Goal: Feedback & Contribution: Submit feedback/report problem

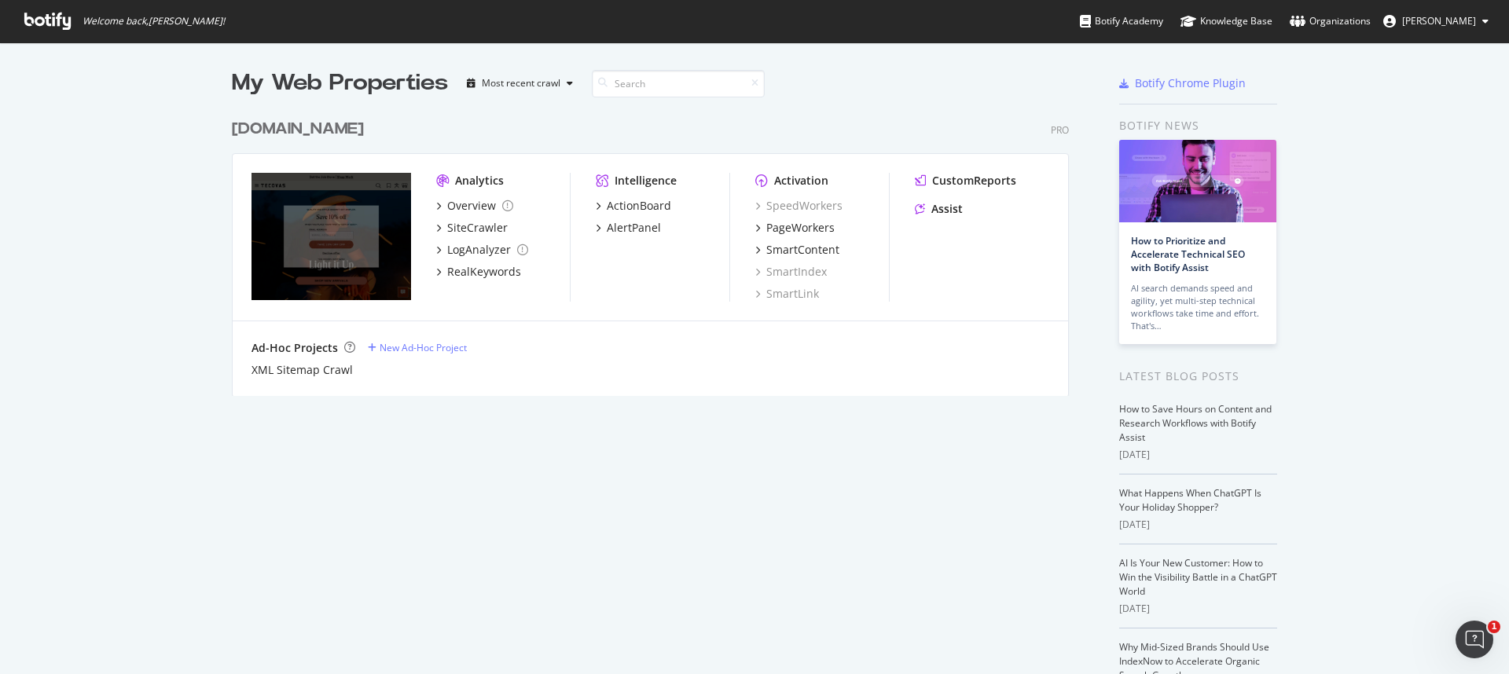
click at [641, 237] on div "Intelligence ActionBoard AlertPanel" at bounding box center [663, 237] width 134 height 129
click at [638, 233] on div "AlertPanel" at bounding box center [634, 228] width 54 height 16
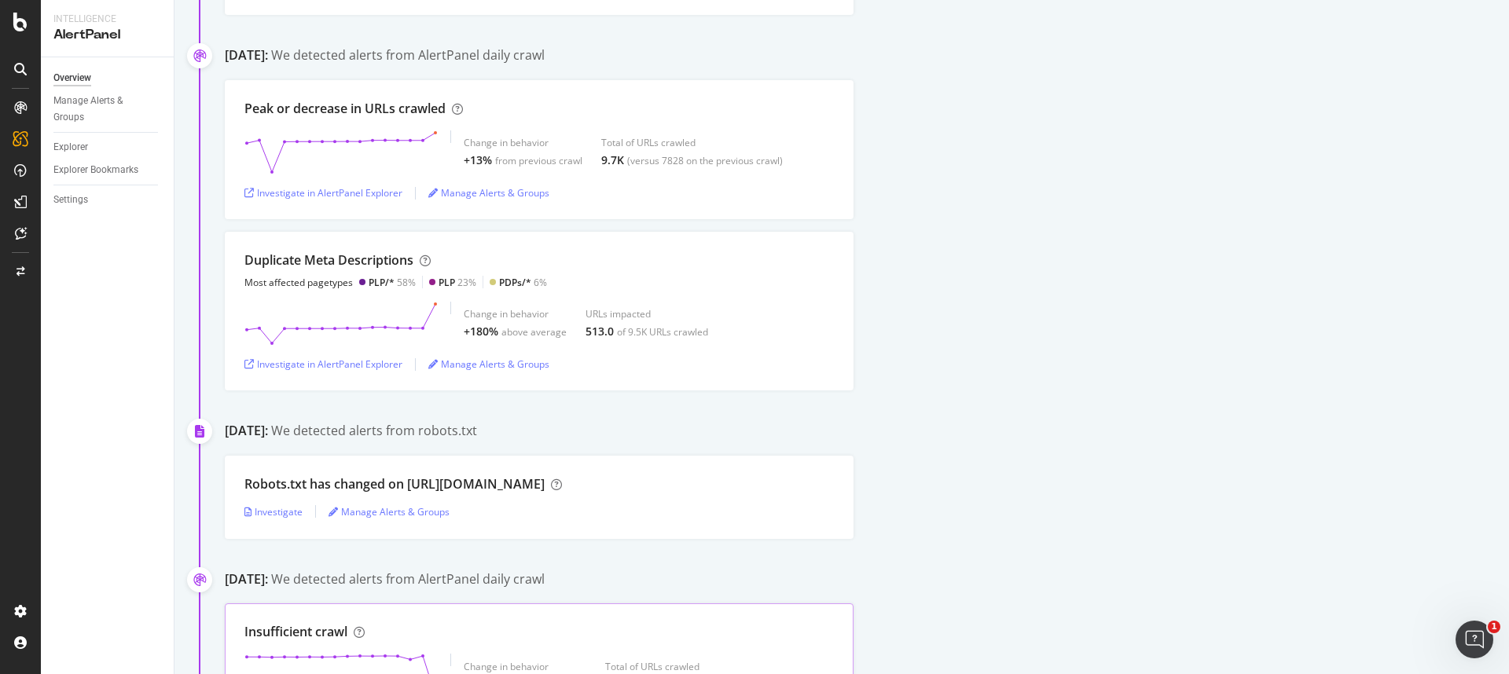
scroll to position [646, 0]
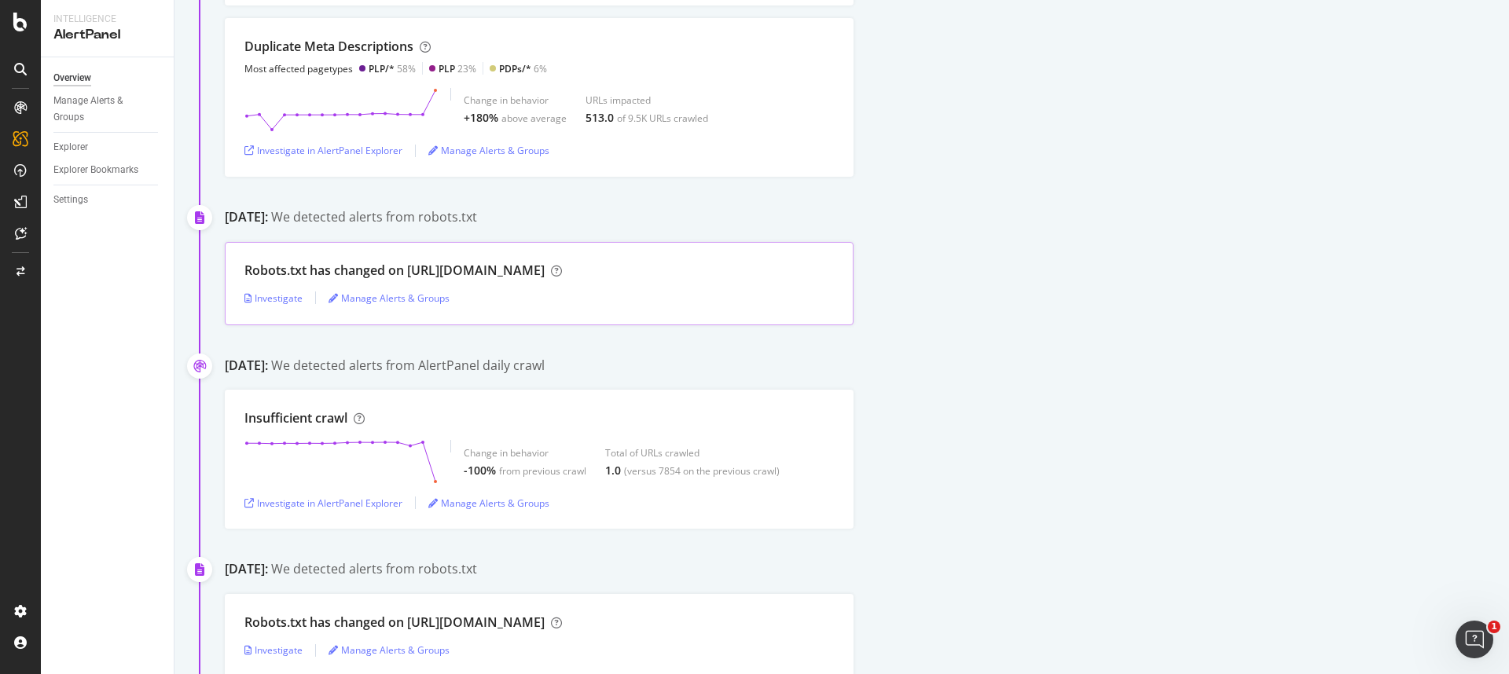
click at [660, 290] on div "Robots.txt has changed on https://checkout.tecovas.com/ Investigate Manage Aler…" at bounding box center [539, 283] width 629 height 83
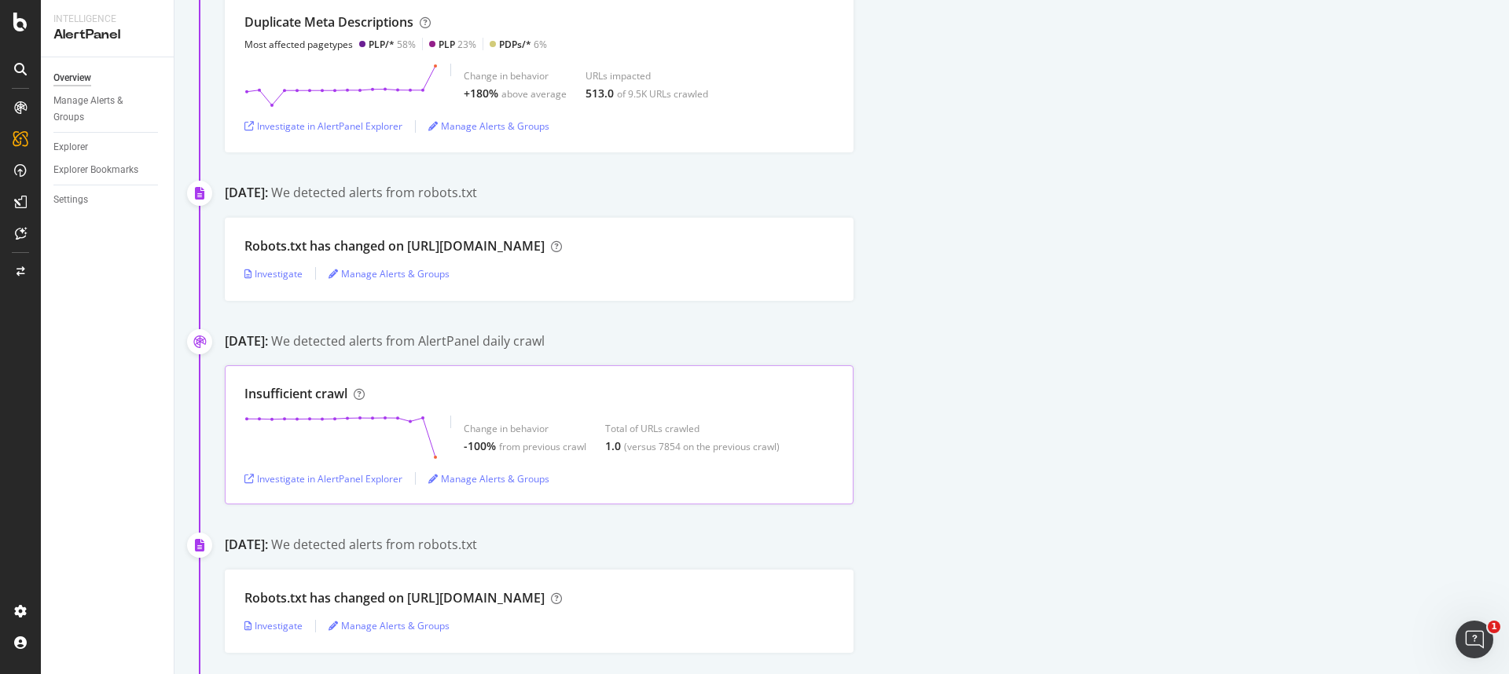
scroll to position [382, 0]
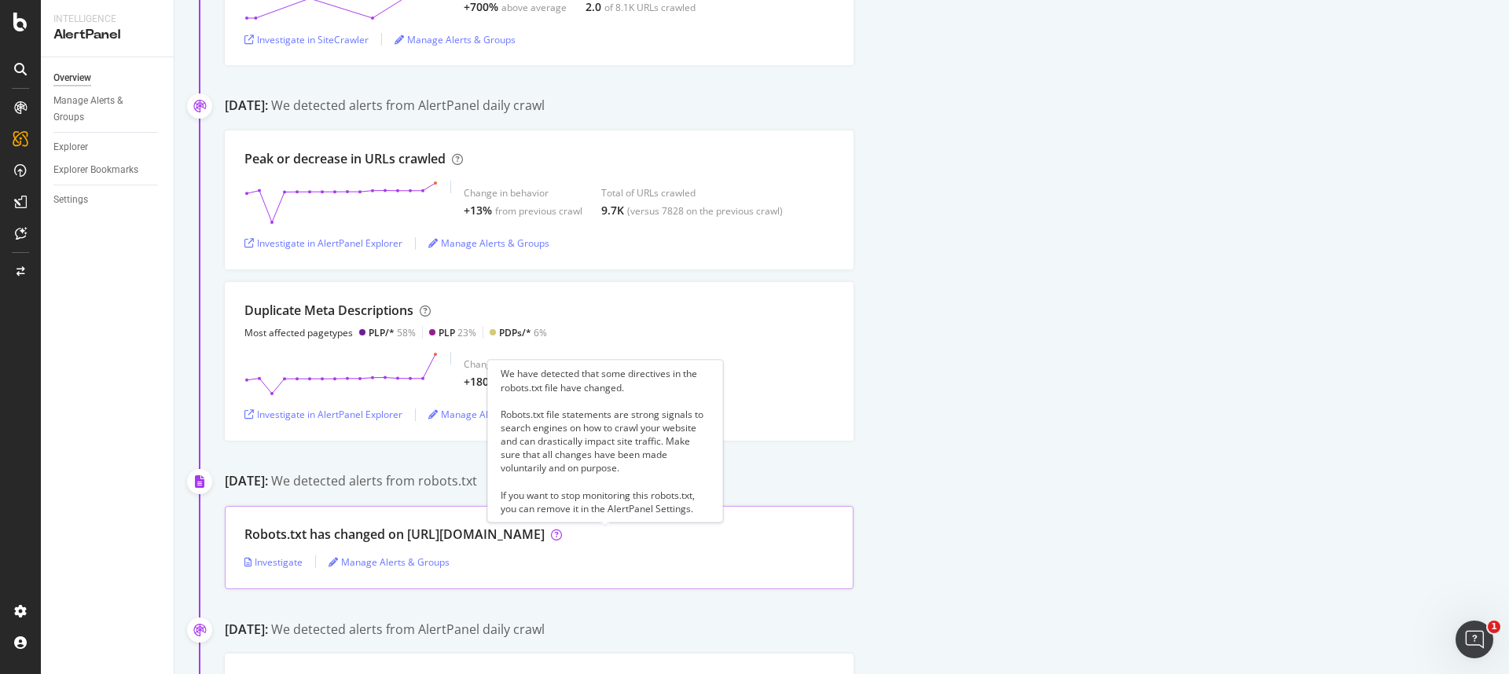
click at [562, 531] on icon at bounding box center [556, 535] width 11 height 11
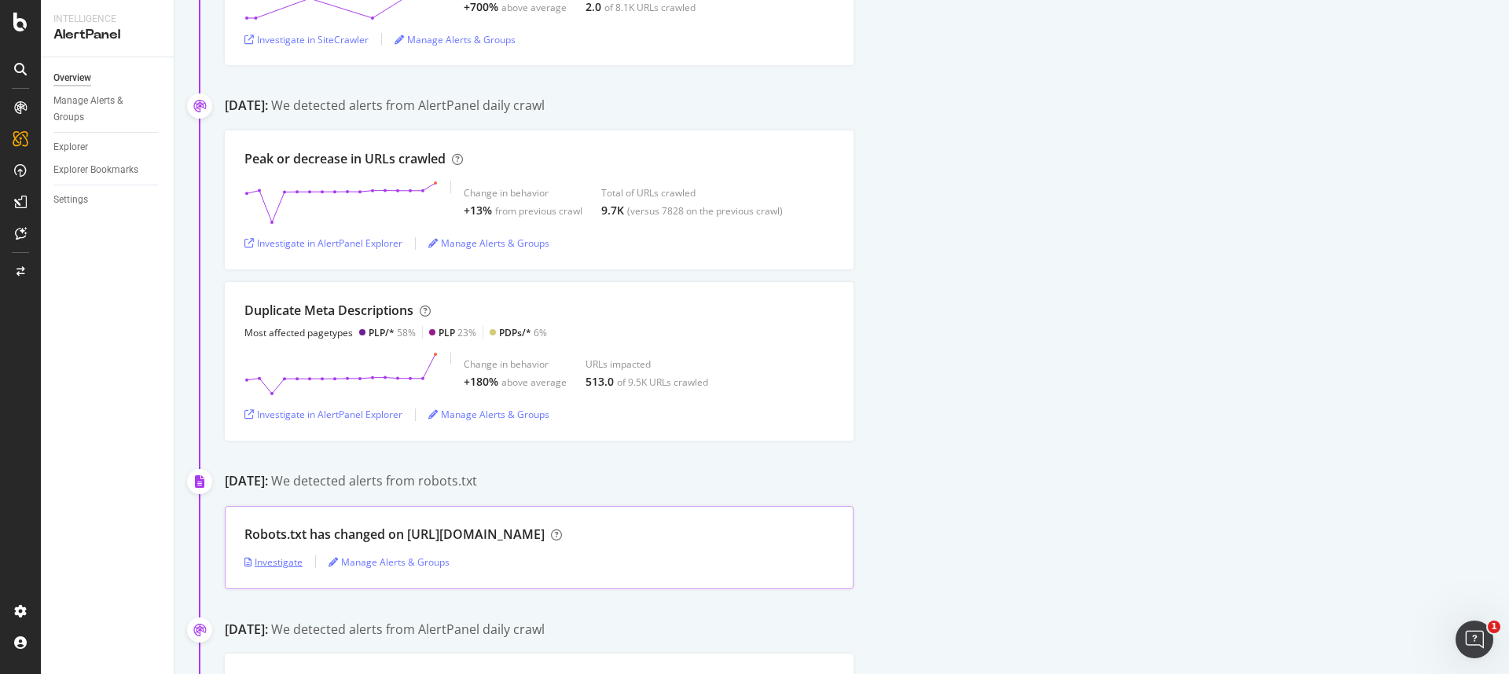
click at [296, 556] on div "Investigate" at bounding box center [273, 562] width 58 height 13
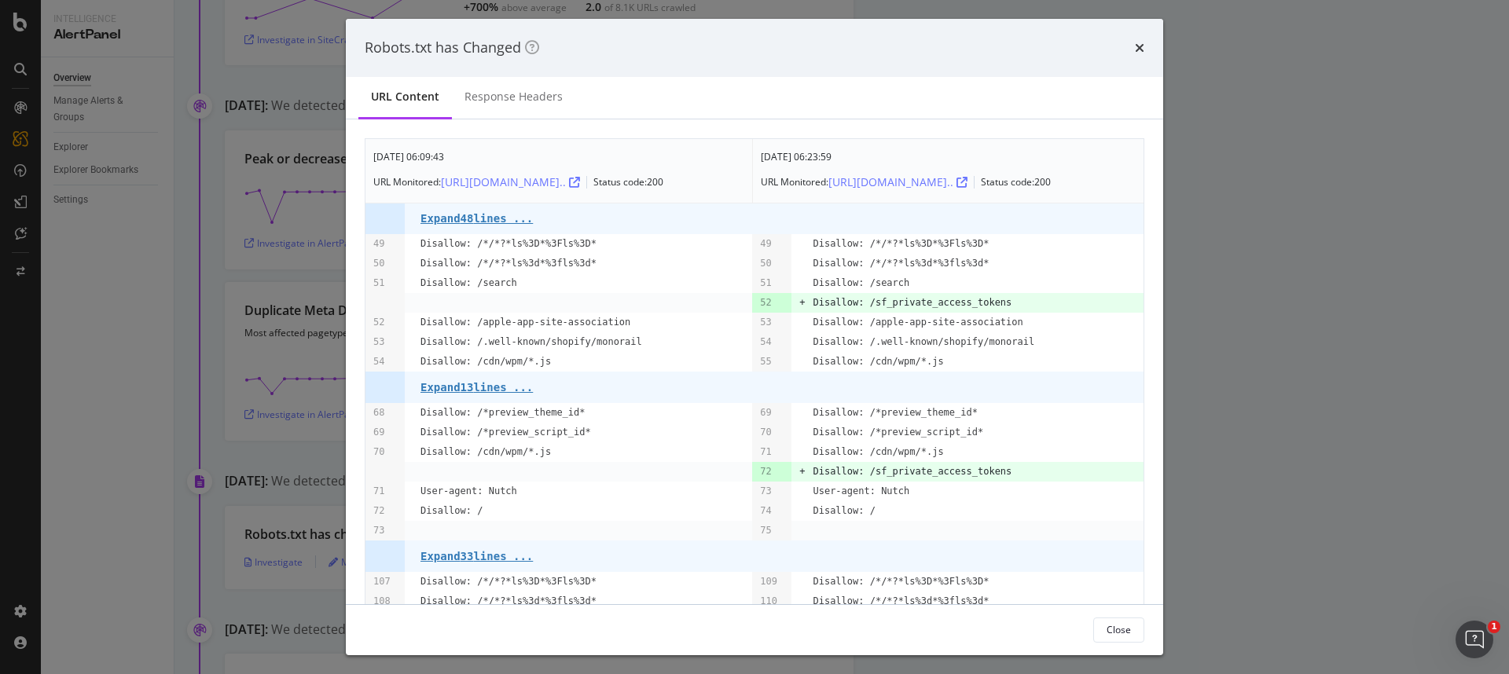
drag, startPoint x: 1291, startPoint y: 337, endPoint x: 1075, endPoint y: 349, distance: 216.4
click at [1290, 339] on div "Robots.txt has Changed URL Content Response Headers Aug. 4th 2025 06:09:43 URL …" at bounding box center [754, 337] width 1509 height 674
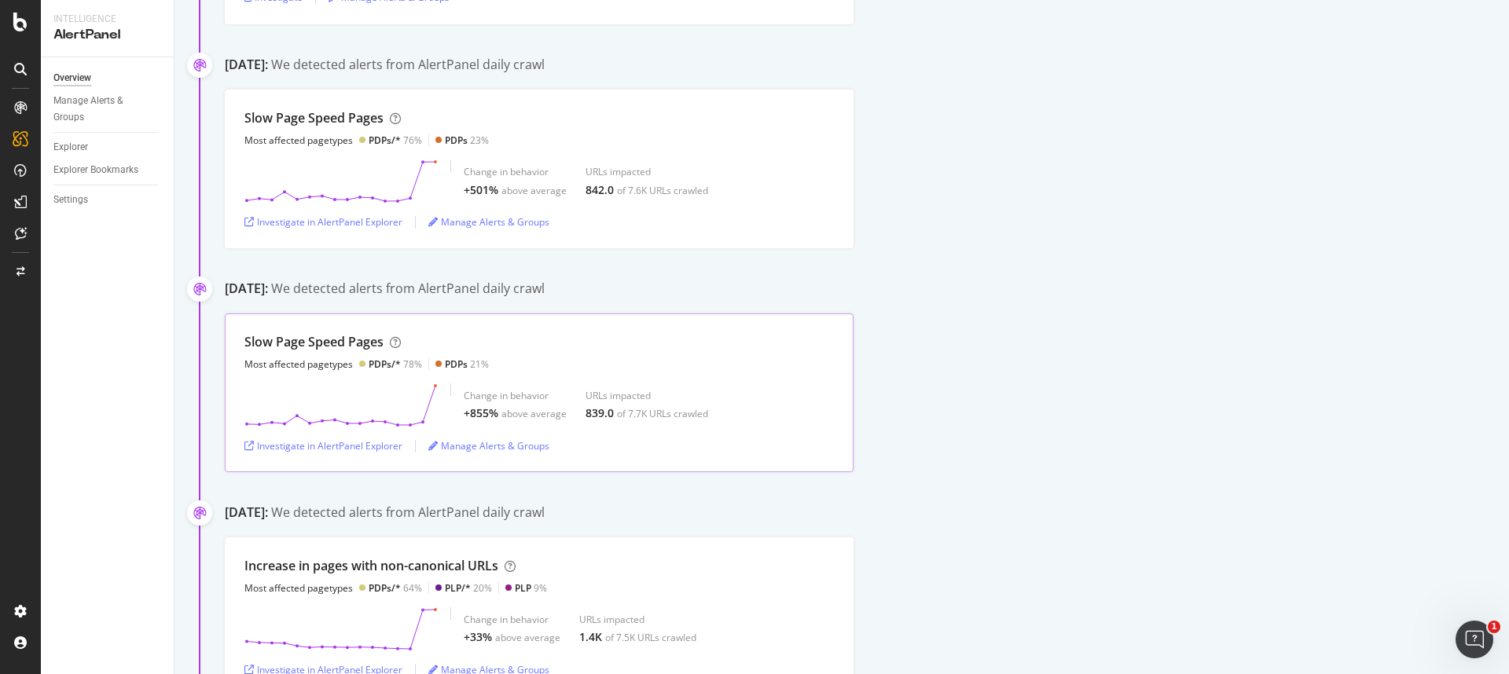
scroll to position [1445, 0]
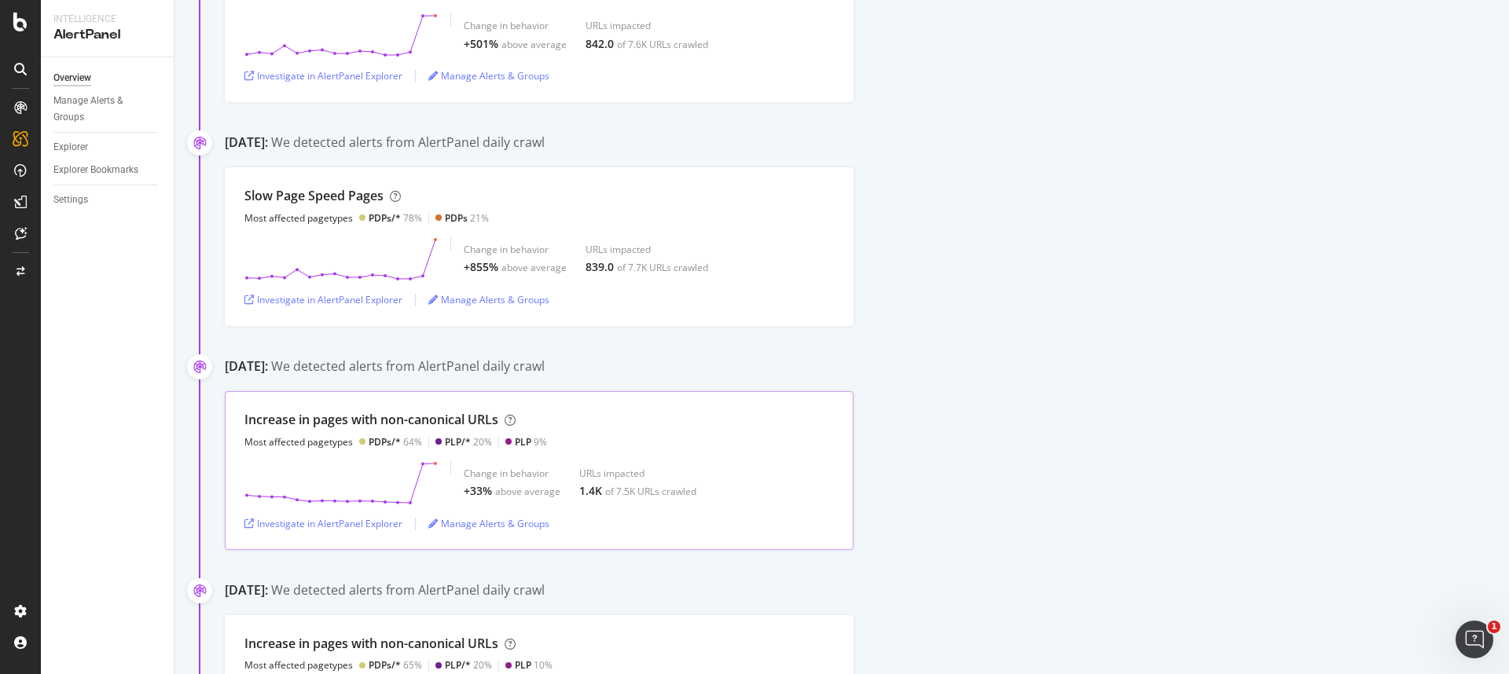
click at [732, 464] on div "Change in behavior +33% above average URLs impacted 1.4K of 7.5K URLs crawled" at bounding box center [538, 483] width 589 height 44
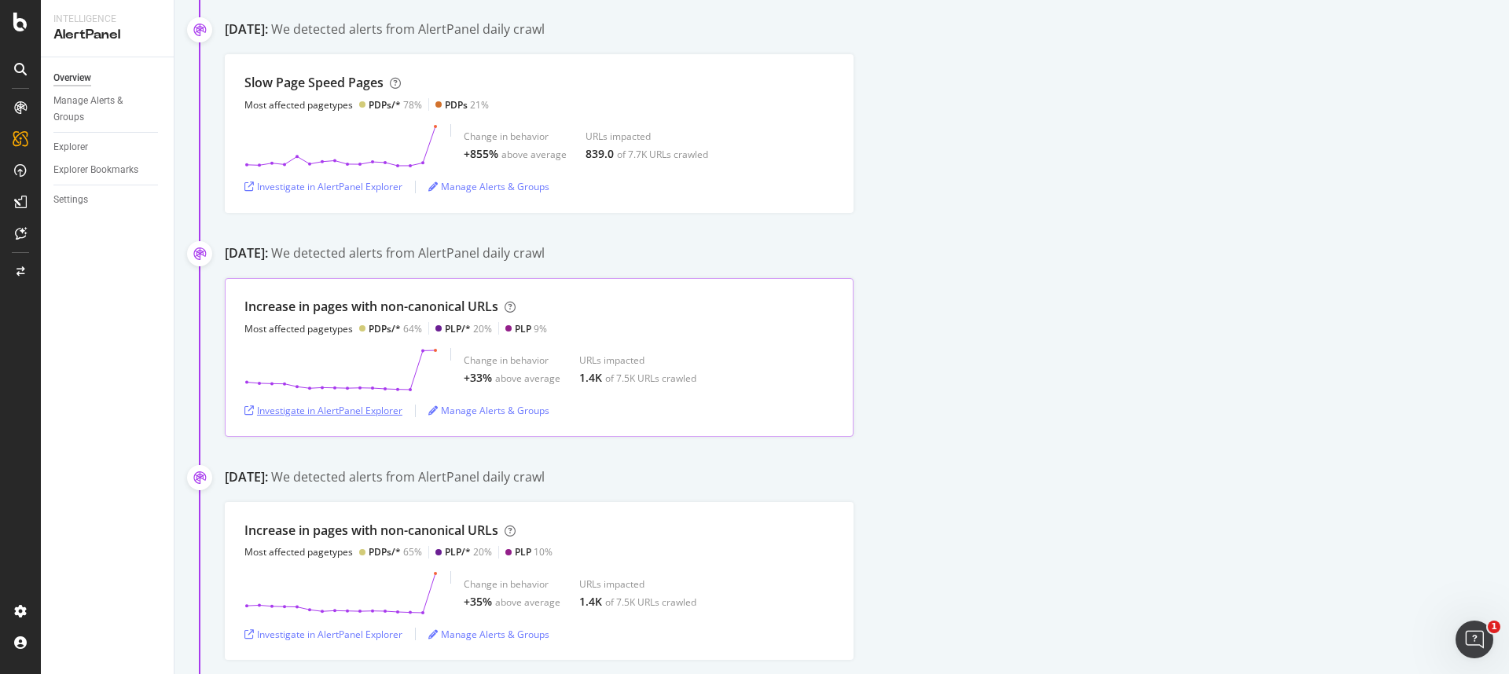
scroll to position [1562, 0]
click at [364, 406] on div "Investigate in AlertPanel Explorer" at bounding box center [323, 406] width 158 height 13
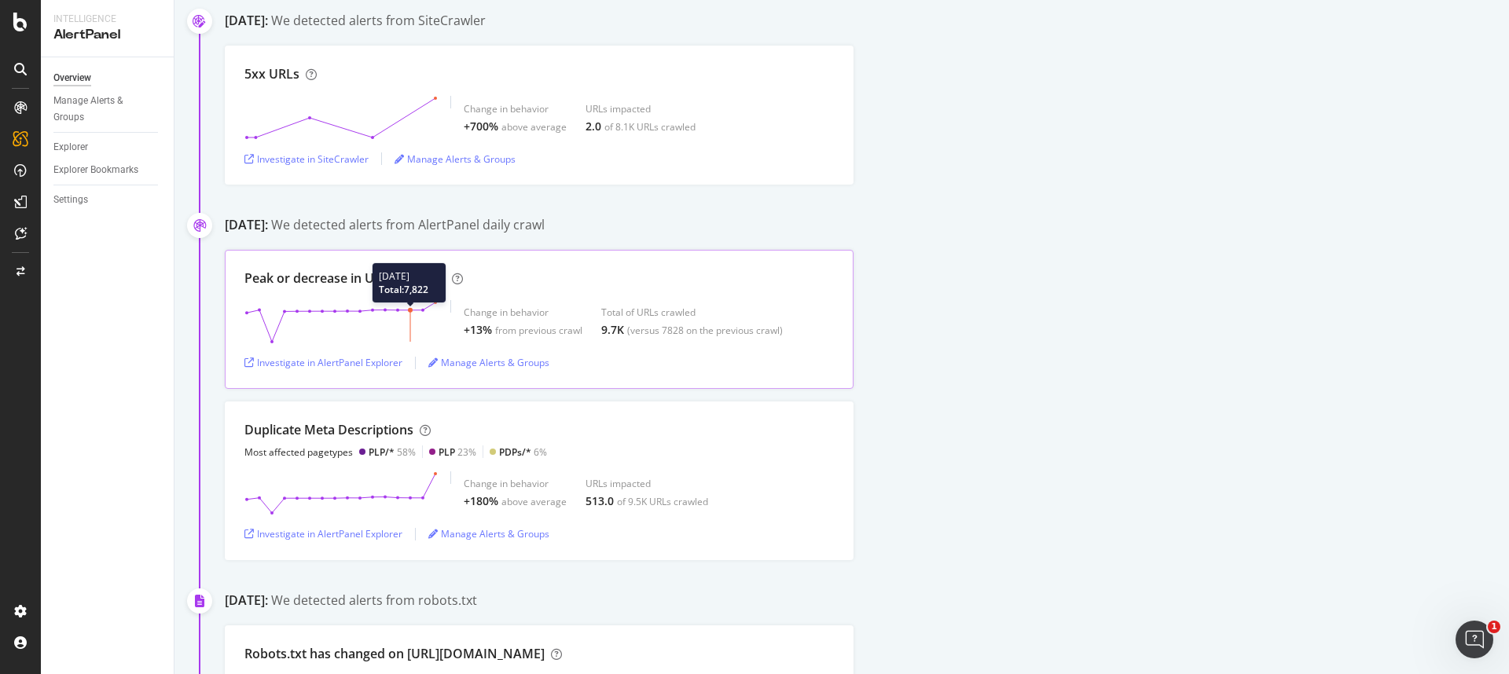
scroll to position [131, 0]
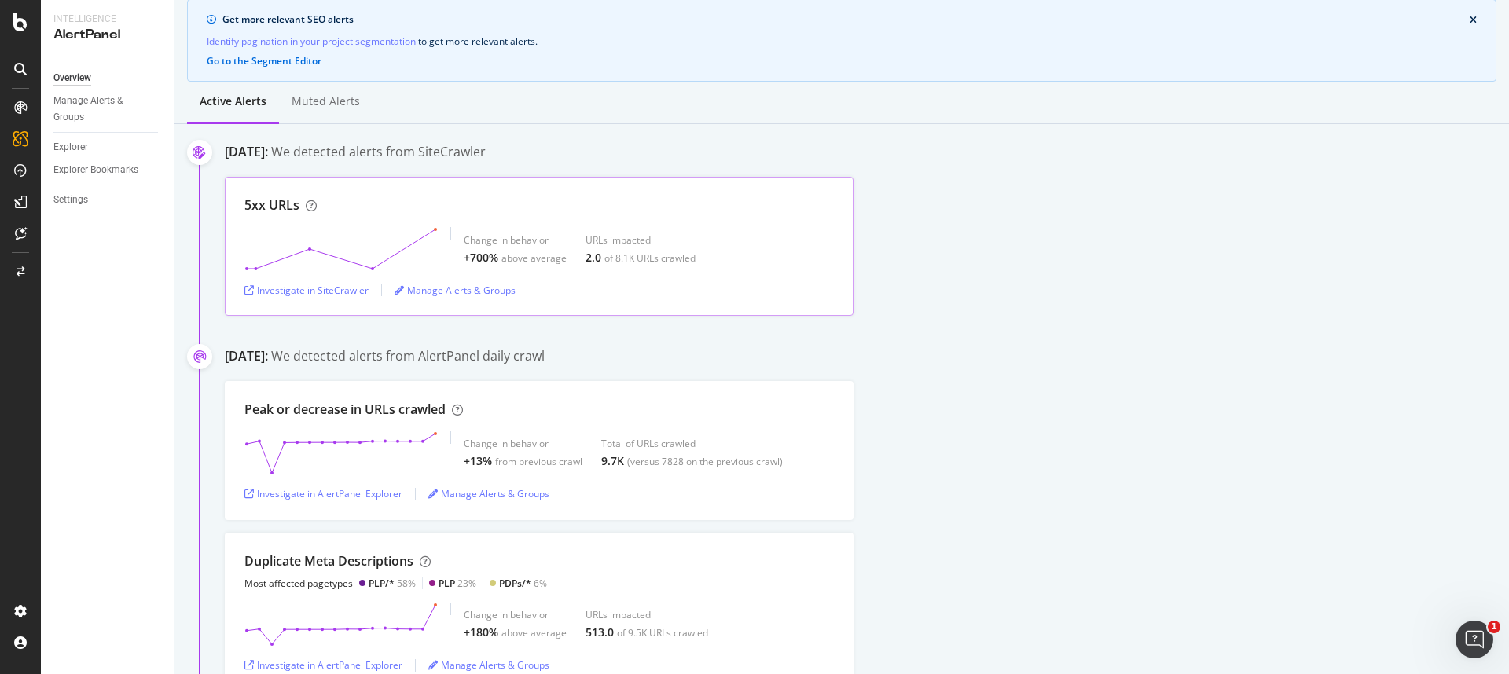
click at [352, 292] on div "Investigate in SiteCrawler" at bounding box center [306, 290] width 124 height 13
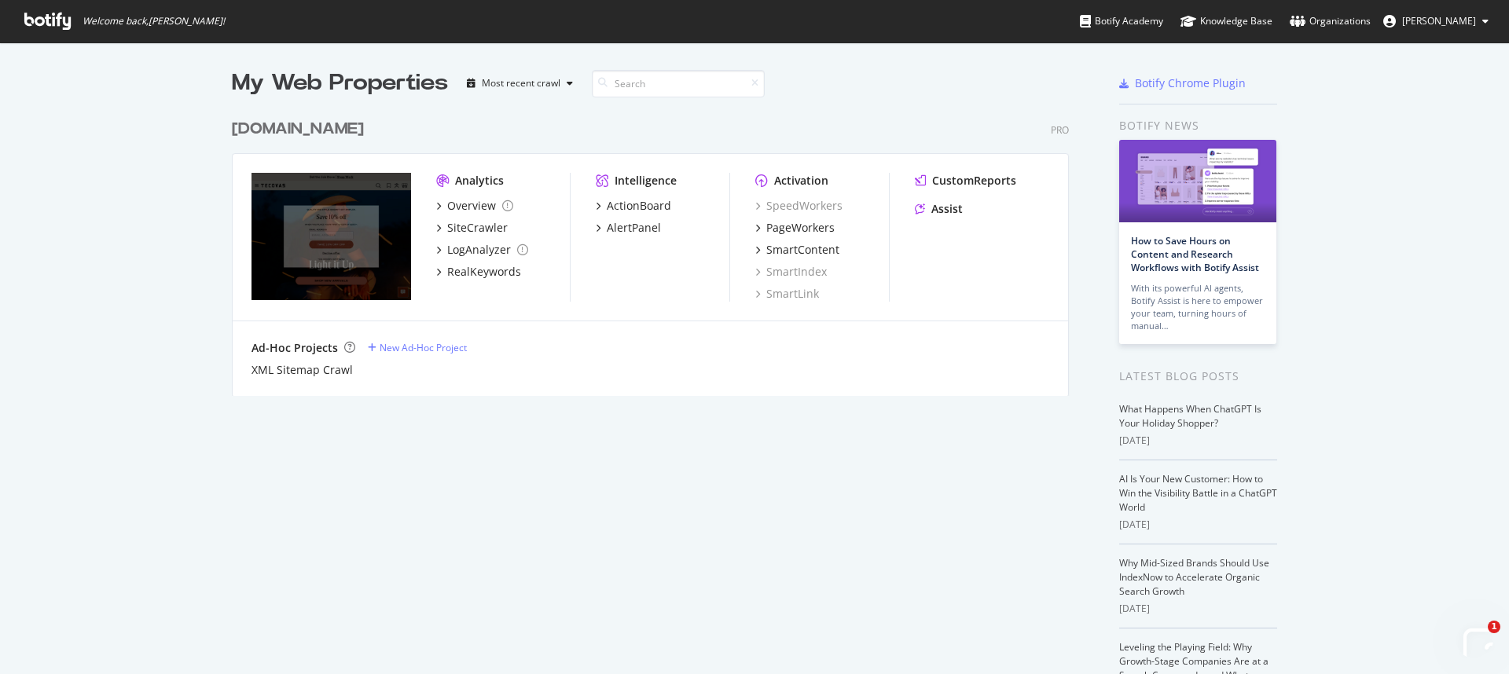
scroll to position [663, 1485]
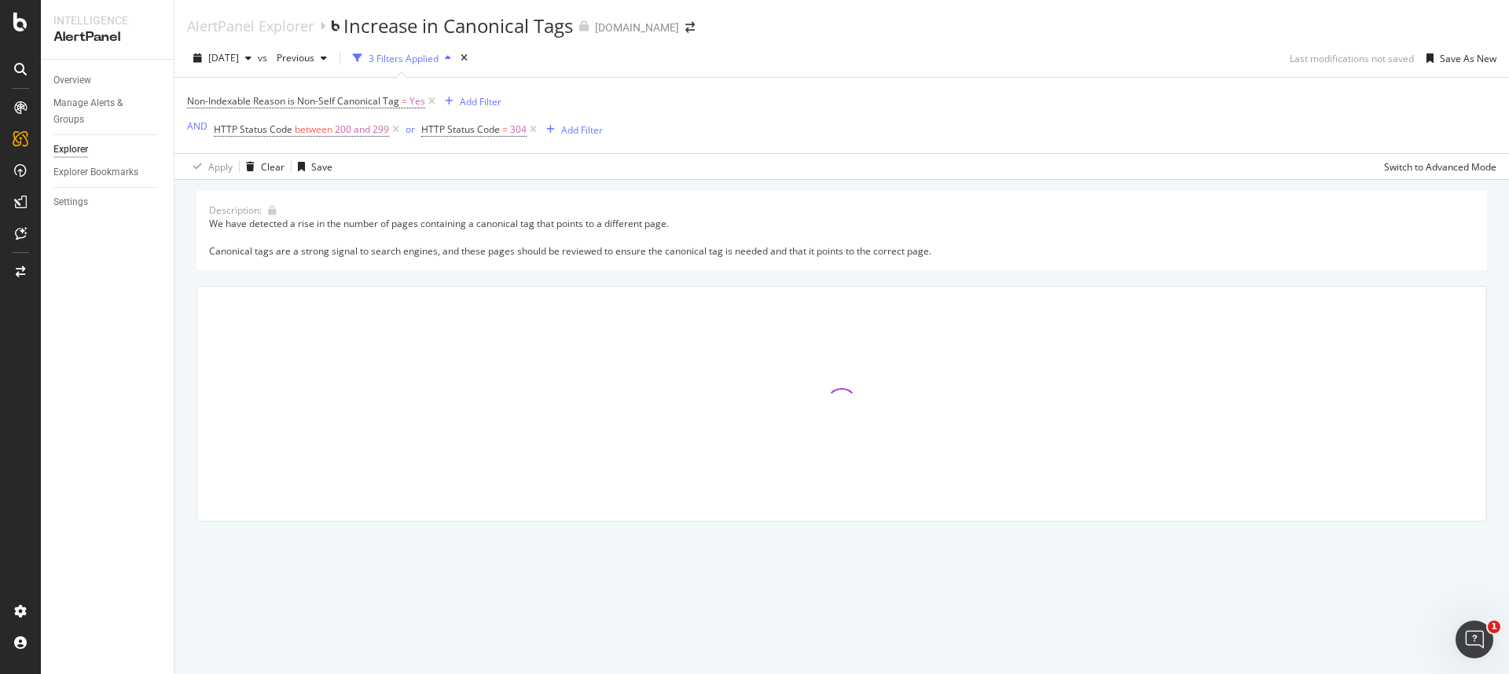
click at [473, 231] on div "We have detected a rise in the number of pages containing a canonical tag that …" at bounding box center [841, 237] width 1265 height 40
click at [516, 220] on div "We have detected a rise in the number of pages containing a canonical tag that …" at bounding box center [841, 237] width 1265 height 40
click at [619, 246] on div "We have detected a rise in the number of pages containing a canonical tag that …" at bounding box center [841, 237] width 1265 height 40
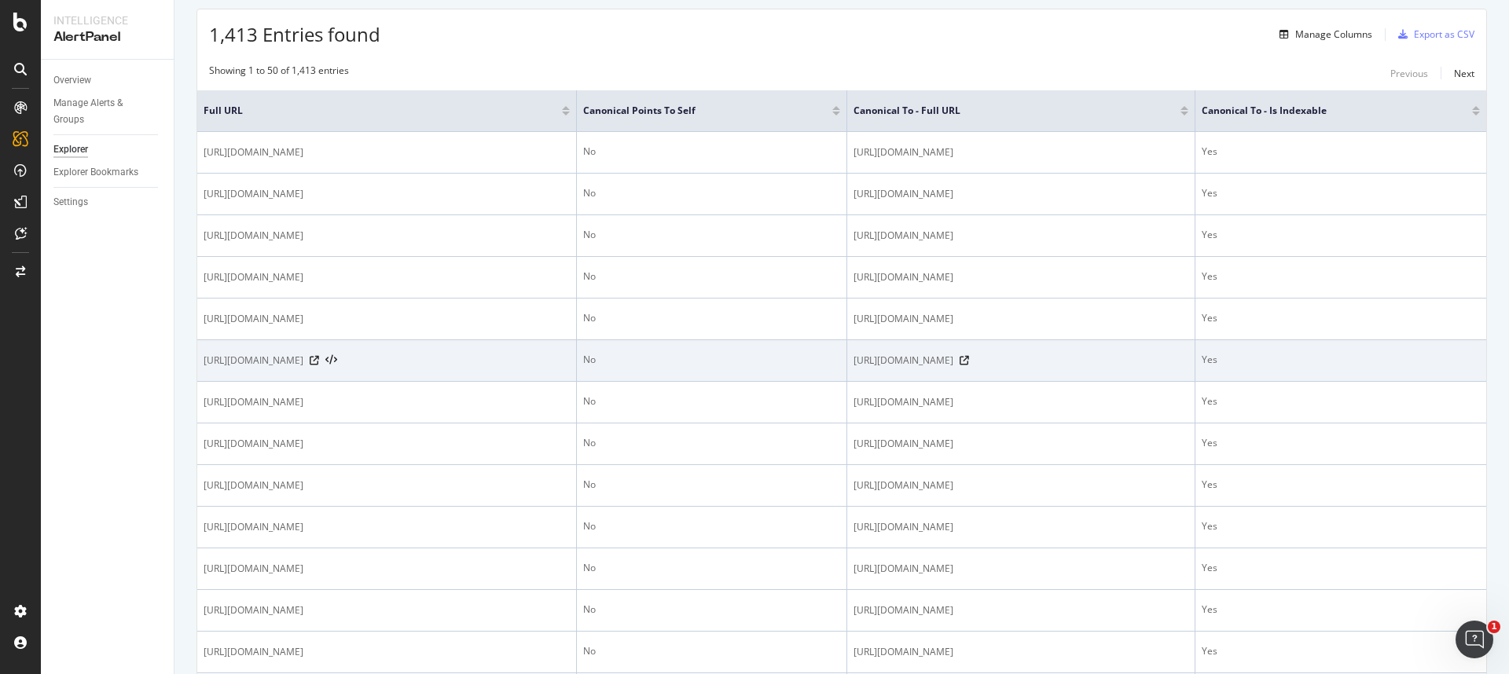
scroll to position [160, 0]
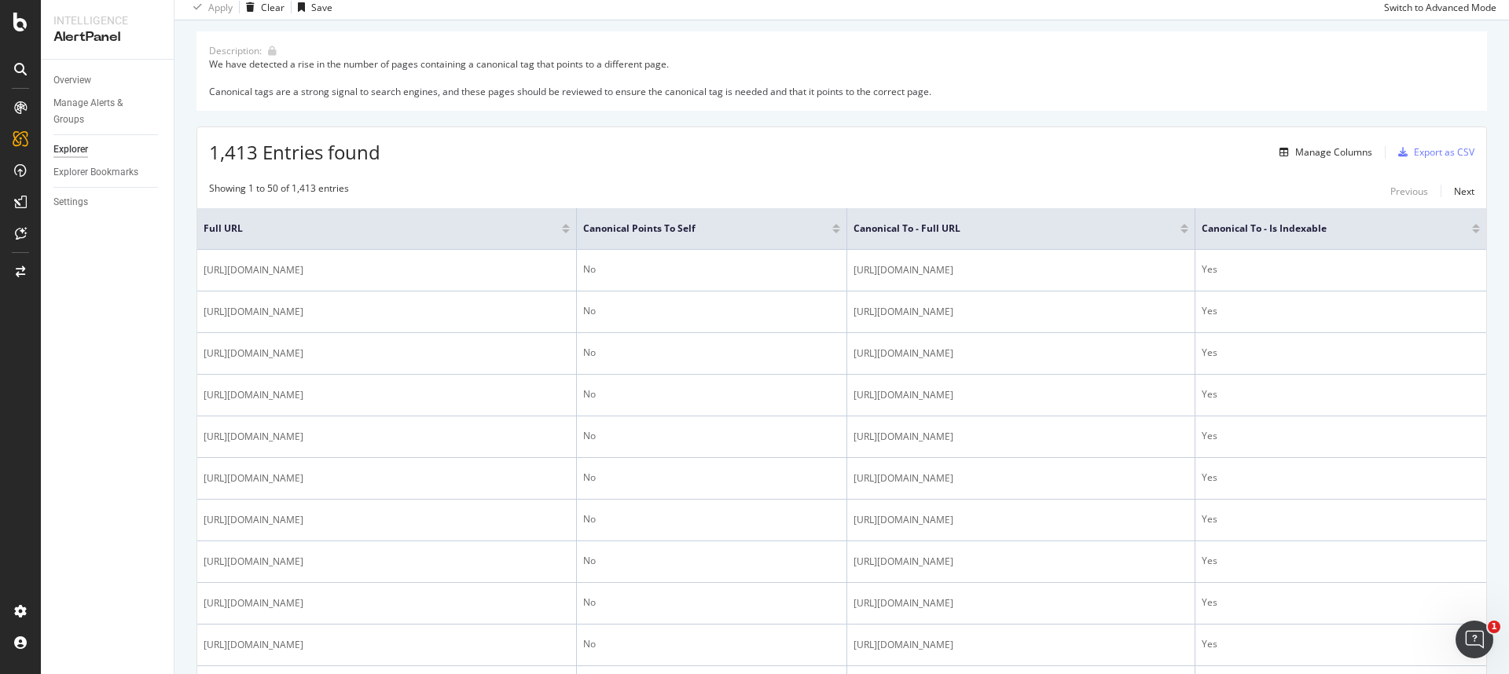
click at [325, 64] on div "We have detected a rise in the number of pages containing a canonical tag that …" at bounding box center [841, 77] width 1265 height 40
click at [457, 82] on div "We have detected a rise in the number of pages containing a canonical tag that …" at bounding box center [841, 77] width 1265 height 40
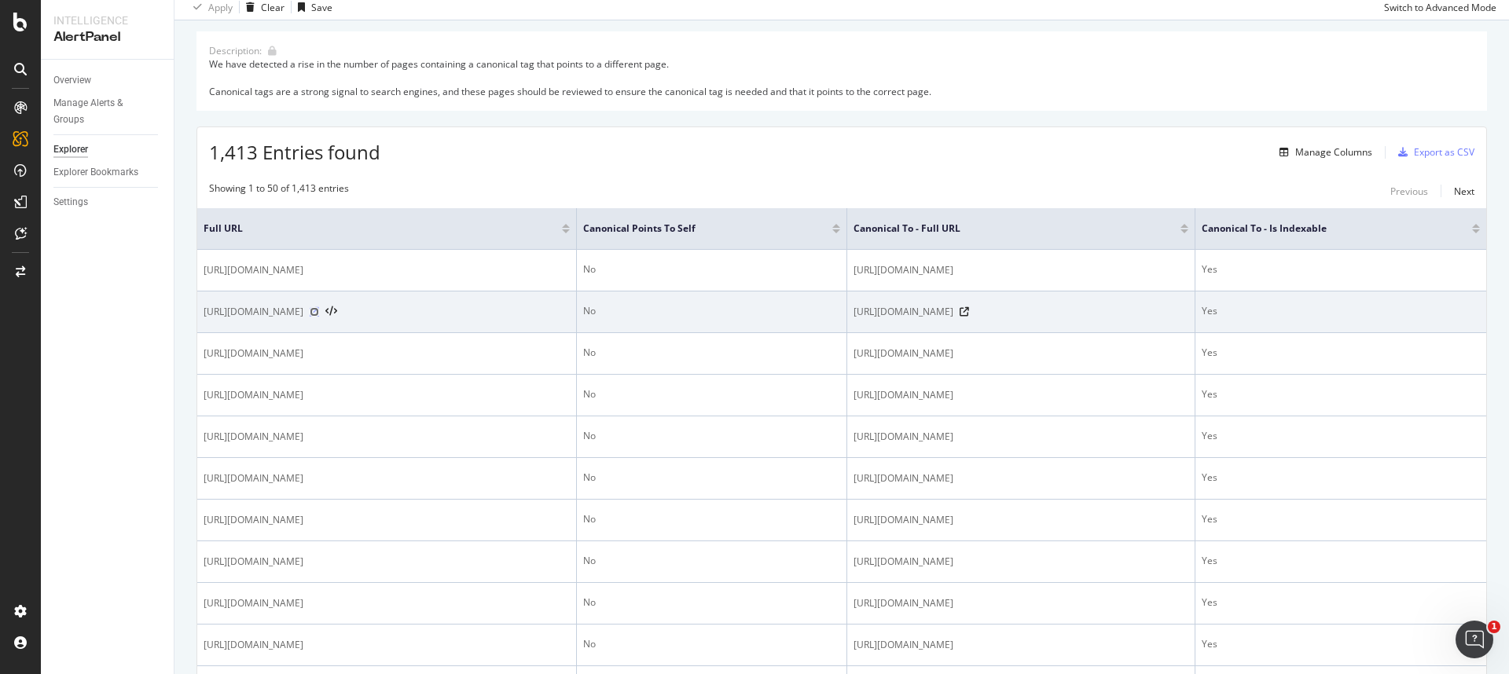
click at [319, 317] on icon at bounding box center [314, 311] width 9 height 9
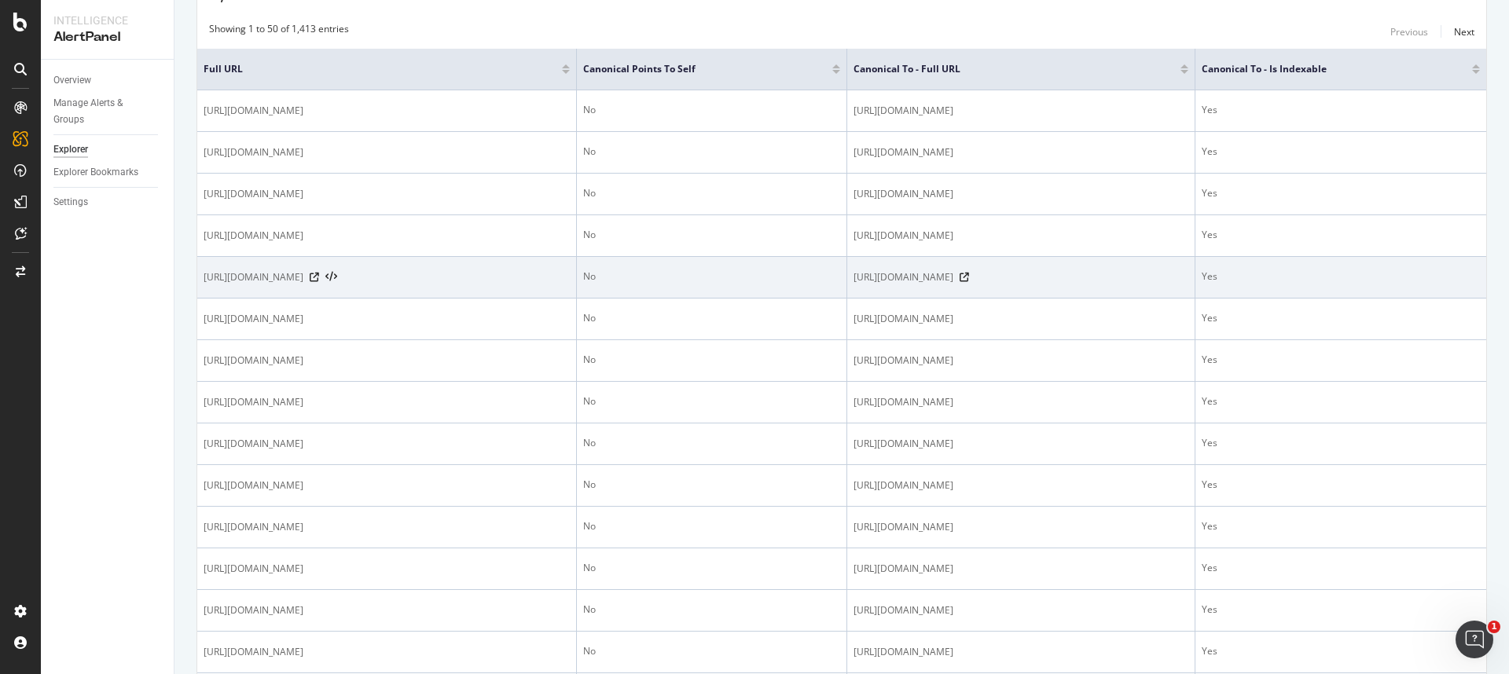
scroll to position [0, 0]
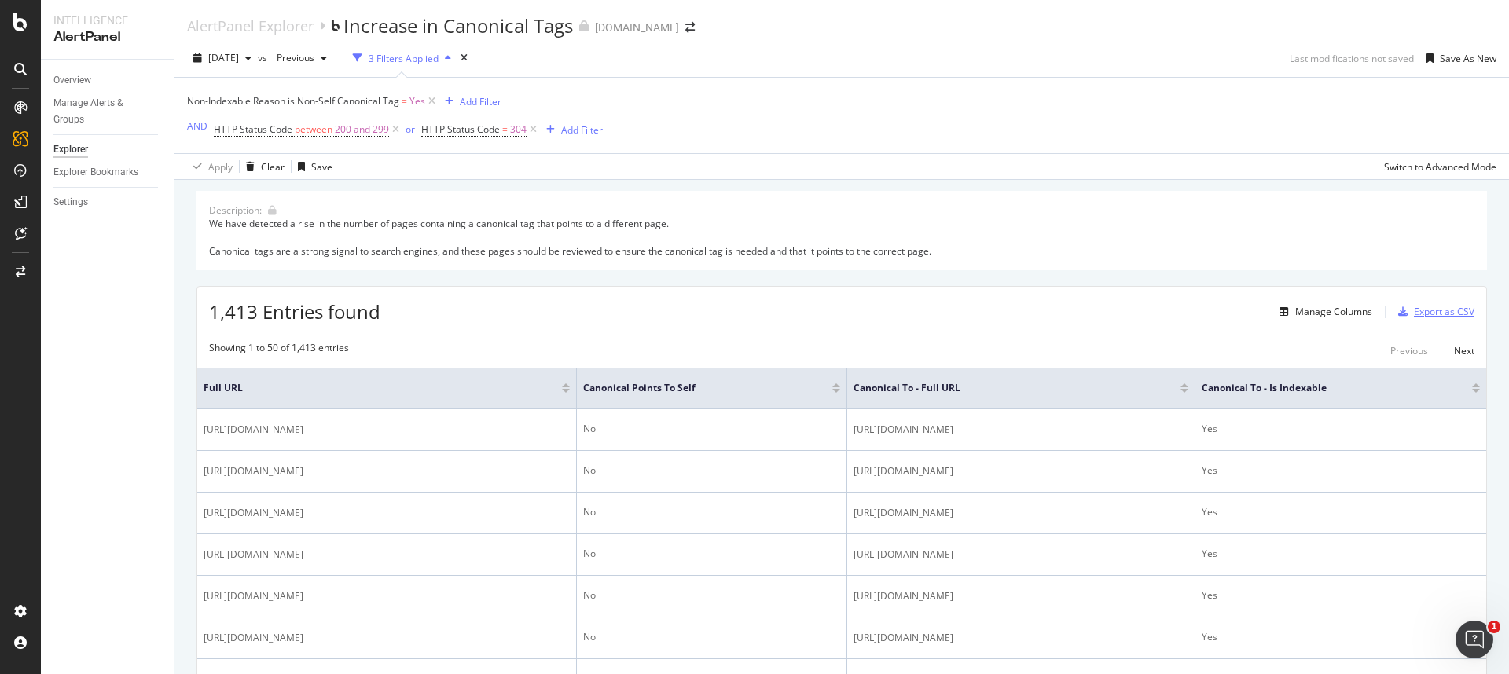
click at [1435, 312] on div "Export as CSV" at bounding box center [1444, 311] width 61 height 13
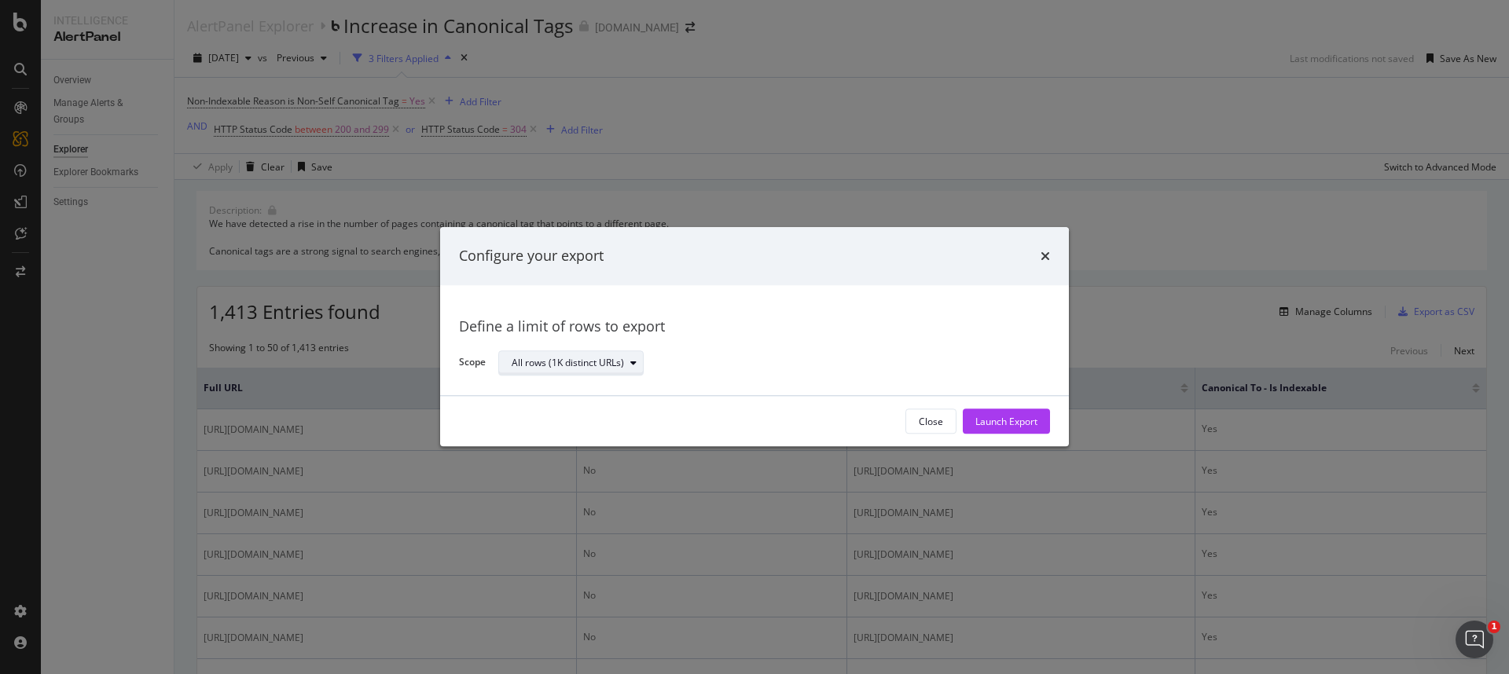
click at [608, 363] on div "All rows (1K distinct URLs)" at bounding box center [568, 362] width 112 height 9
click at [784, 365] on div "All rows (1K distinct URLs)" at bounding box center [767, 364] width 539 height 28
click at [989, 427] on div "Launch Export" at bounding box center [1006, 421] width 62 height 13
